Goal: Task Accomplishment & Management: Use online tool/utility

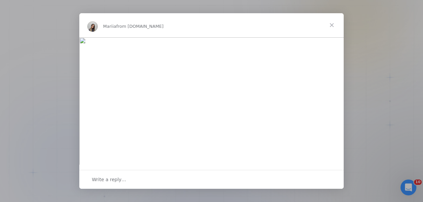
click at [336, 25] on span "Close" at bounding box center [332, 25] width 24 height 24
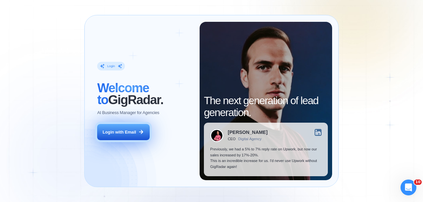
click at [118, 140] on button "Login with Email" at bounding box center [123, 132] width 52 height 17
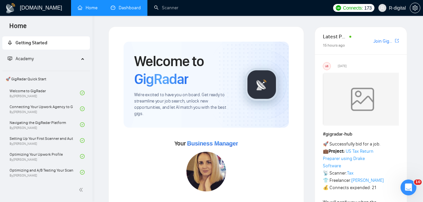
click at [134, 11] on link "Dashboard" at bounding box center [126, 8] width 30 height 6
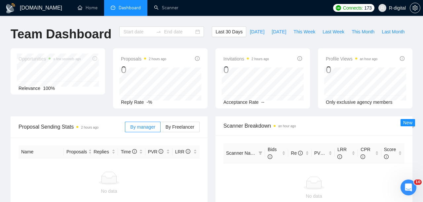
type input "[DATE]"
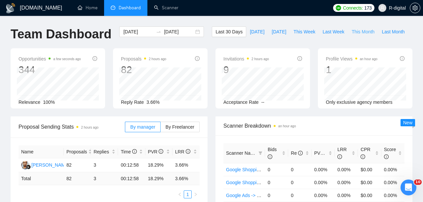
click at [362, 33] on span "This Month" at bounding box center [363, 31] width 23 height 7
type input "[DATE]"
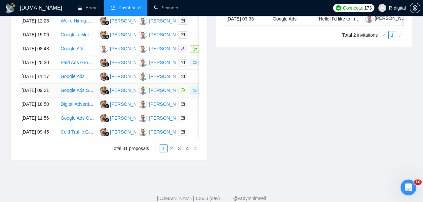
scroll to position [315, 0]
click at [48, 70] on td "[DATE] 20:30" at bounding box center [38, 63] width 39 height 14
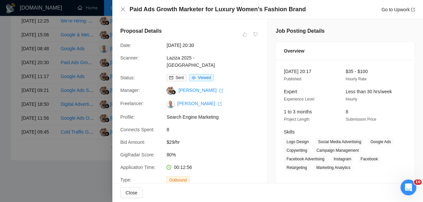
click at [62, 75] on div at bounding box center [211, 101] width 423 height 202
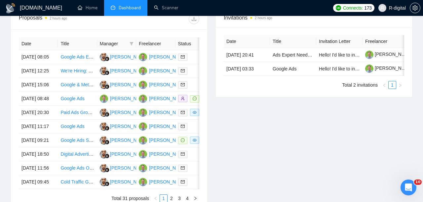
scroll to position [265, 0]
click at [45, 106] on td "[DATE] 08:48" at bounding box center [38, 99] width 39 height 14
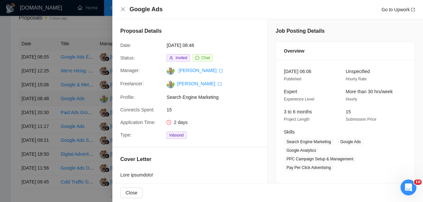
click at [45, 118] on div at bounding box center [211, 101] width 423 height 202
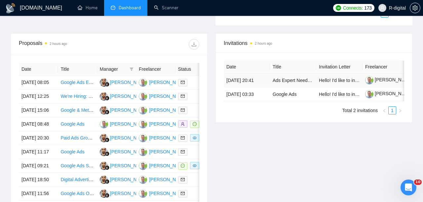
scroll to position [0, 0]
click at [67, 113] on link "Google & Meta Ads Campaign Strategy Expert" at bounding box center [108, 109] width 96 height 5
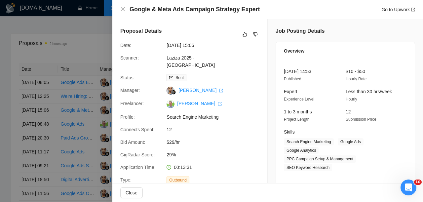
click at [142, 10] on h4 "Google & Meta Ads Campaign Strategy Expert" at bounding box center [195, 9] width 130 height 8
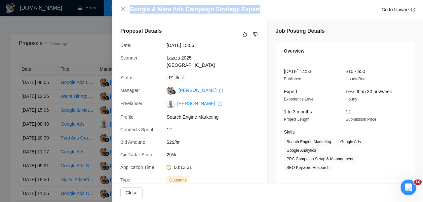
click at [142, 10] on h4 "Google & Meta Ads Campaign Strategy Expert" at bounding box center [195, 9] width 130 height 8
copy h4 "Google & Meta Ads Campaign Strategy Expert"
click at [246, 30] on button "button" at bounding box center [245, 34] width 8 height 8
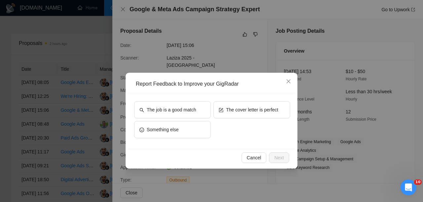
click at [231, 93] on div "Report Feedback to Improve your GigRadar" at bounding box center [211, 84] width 167 height 18
click at [229, 108] on span "The cover letter is perfect" at bounding box center [252, 109] width 52 height 7
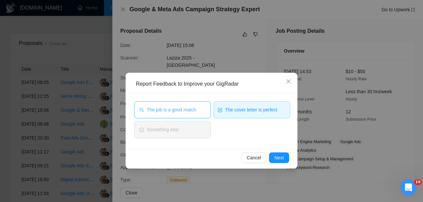
click at [183, 113] on span "The job is a good match" at bounding box center [171, 109] width 49 height 7
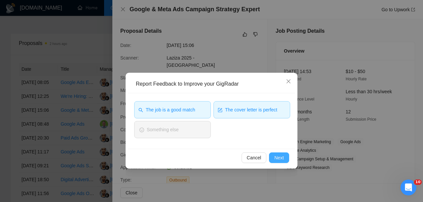
click at [275, 155] on span "Next" at bounding box center [279, 157] width 10 height 7
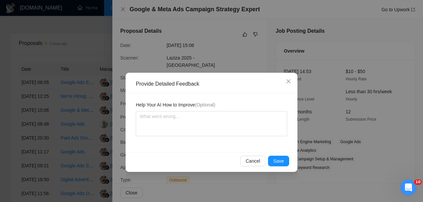
click at [275, 155] on div "Cancel Save" at bounding box center [211, 161] width 167 height 18
click at [275, 156] on button "Save" at bounding box center [278, 161] width 21 height 11
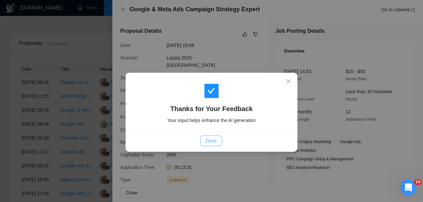
click at [210, 140] on span "Done" at bounding box center [211, 140] width 11 height 7
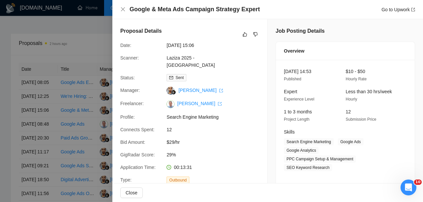
click at [48, 134] on div at bounding box center [211, 101] width 423 height 202
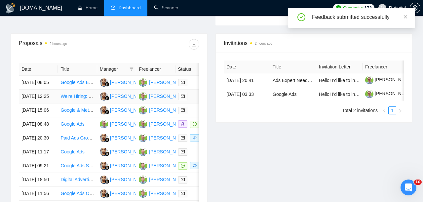
click at [61, 99] on link "We're Hiring: Google Ads Specialist" at bounding box center [96, 96] width 73 height 5
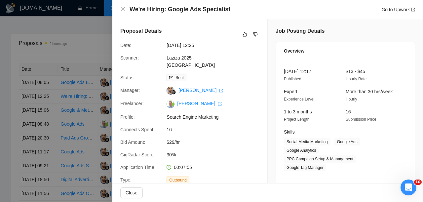
click at [162, 13] on h4 "We're Hiring: Google Ads Specialist" at bounding box center [180, 9] width 101 height 8
click at [158, 10] on h4 "We're Hiring: Google Ads Specialist" at bounding box center [180, 9] width 101 height 8
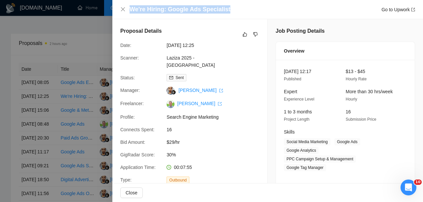
click at [158, 10] on h4 "We're Hiring: Google Ads Specialist" at bounding box center [180, 9] width 101 height 8
copy h4 "We're Hiring: Google Ads Specialist"
click at [245, 31] on button "button" at bounding box center [245, 34] width 8 height 8
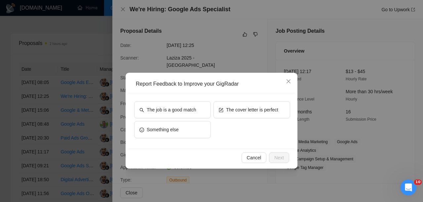
click at [230, 99] on div "The job is a good match The cover letter is perfect Something else" at bounding box center [211, 121] width 167 height 56
click at [228, 105] on button "The cover letter is perfect" at bounding box center [252, 109] width 77 height 17
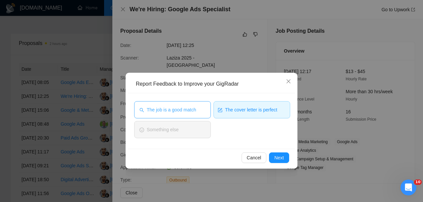
click at [201, 109] on button "The job is a good match" at bounding box center [172, 109] width 77 height 17
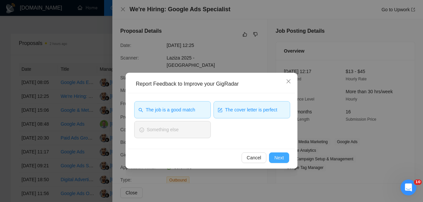
click at [281, 154] on span "Next" at bounding box center [279, 157] width 10 height 7
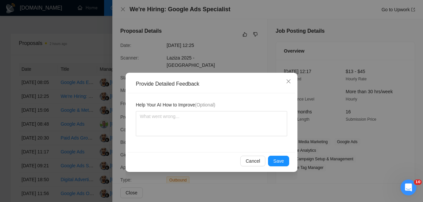
click at [281, 154] on div "Cancel Save" at bounding box center [211, 161] width 167 height 18
click at [281, 157] on span "Save" at bounding box center [278, 160] width 11 height 7
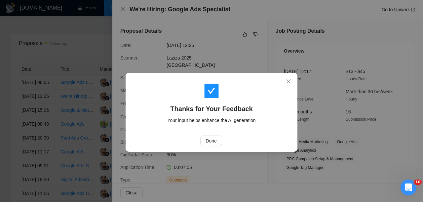
click at [206, 145] on button "Done" at bounding box center [210, 141] width 21 height 11
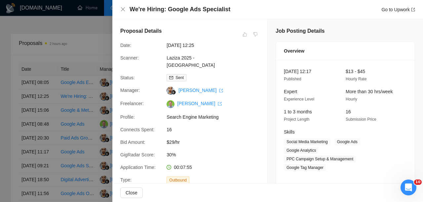
click at [93, 100] on div at bounding box center [211, 101] width 423 height 202
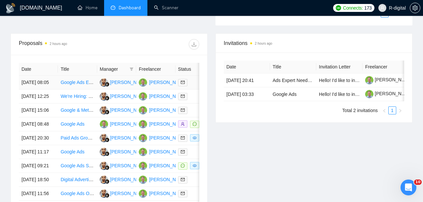
click at [65, 90] on td "Google Ads Expert Needed for Campaign Optimization" at bounding box center [77, 83] width 39 height 14
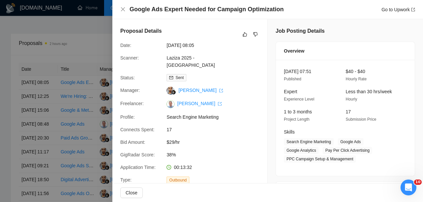
click at [76, 66] on div at bounding box center [211, 101] width 423 height 202
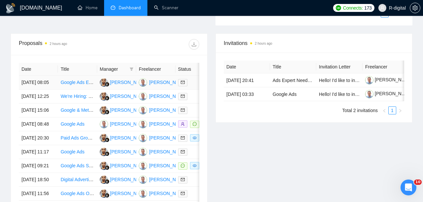
click at [71, 85] on link "Google Ads Expert Needed for Campaign Optimization" at bounding box center [116, 82] width 112 height 5
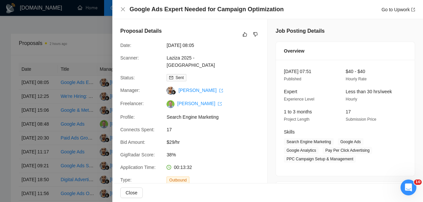
click at [178, 8] on h4 "Google Ads Expert Needed for Campaign Optimization" at bounding box center [207, 9] width 154 height 8
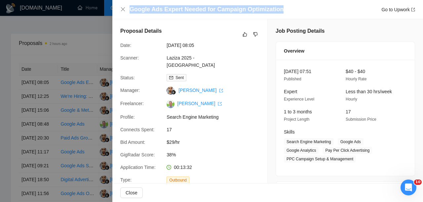
click at [178, 8] on h4 "Google Ads Expert Needed for Campaign Optimization" at bounding box center [207, 9] width 154 height 8
click at [246, 33] on icon "like" at bounding box center [245, 34] width 5 height 5
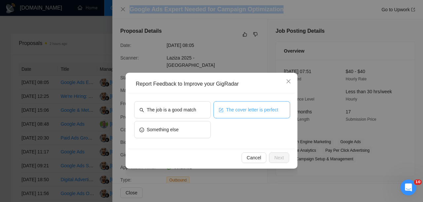
click at [248, 109] on span "The cover letter is perfect" at bounding box center [252, 109] width 52 height 7
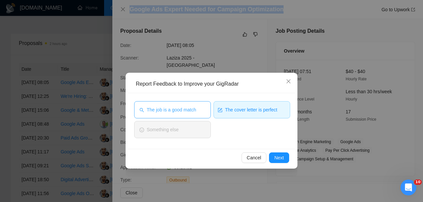
click at [195, 108] on span "The job is a good match" at bounding box center [171, 109] width 49 height 7
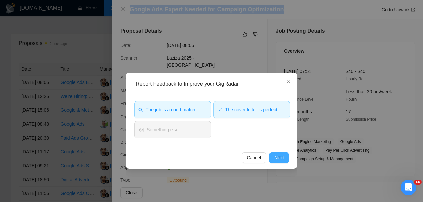
click at [279, 156] on span "Next" at bounding box center [279, 157] width 10 height 7
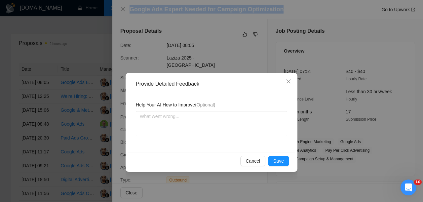
click at [279, 156] on button "Save" at bounding box center [278, 161] width 21 height 11
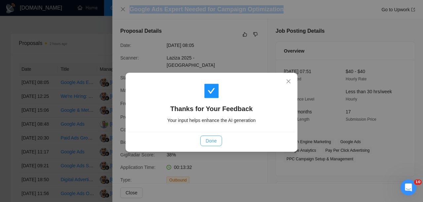
click at [219, 136] on button "Done" at bounding box center [210, 141] width 21 height 11
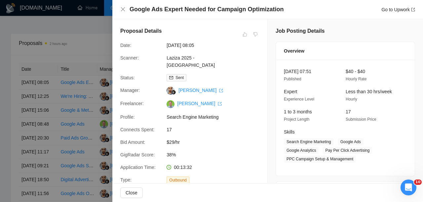
click at [49, 75] on div at bounding box center [211, 101] width 423 height 202
